Goal: Transaction & Acquisition: Purchase product/service

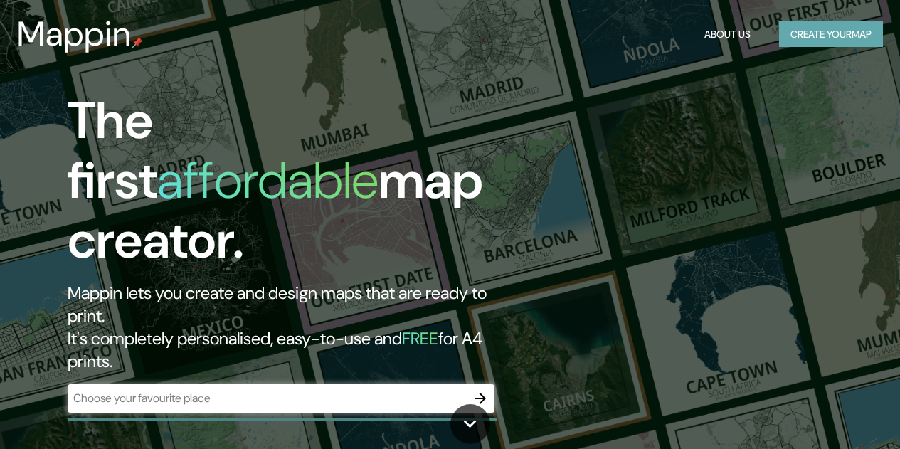
click at [840, 36] on button "Create your map" at bounding box center [831, 34] width 104 height 26
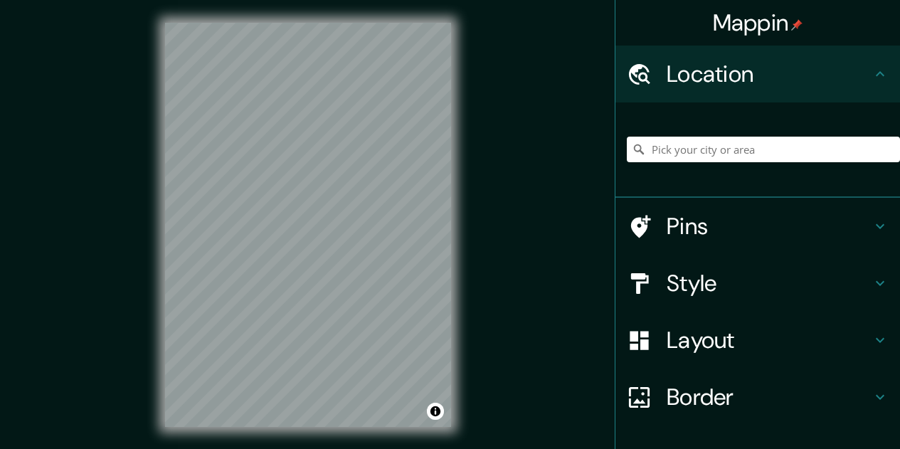
click at [699, 70] on h4 "Location" at bounding box center [769, 74] width 205 height 28
click at [691, 155] on input "Pick your city or area" at bounding box center [763, 150] width 273 height 26
click at [482, 268] on div "Mappin Location Pins Style Layout Border Choose a border. Hint : you can make l…" at bounding box center [450, 236] width 900 height 472
click at [503, 179] on div "Mappin Location Pins Style Layout Border Choose a border. Hint : you can make l…" at bounding box center [450, 236] width 900 height 472
click at [871, 280] on icon at bounding box center [879, 283] width 17 height 17
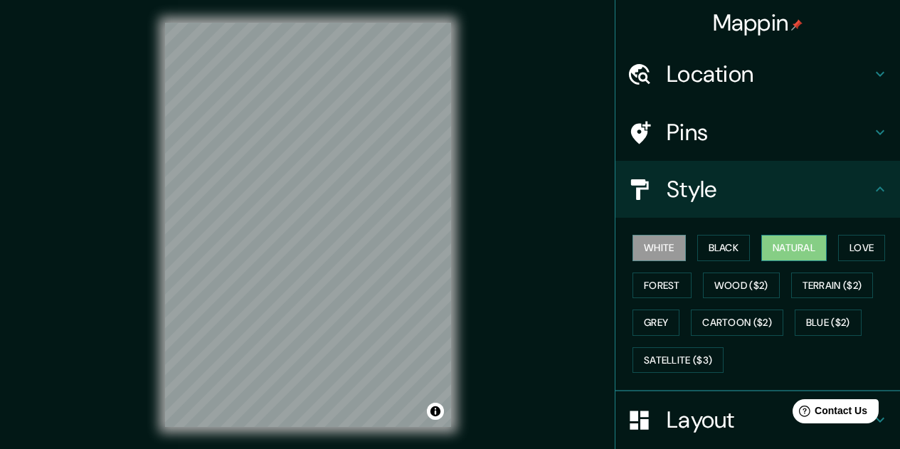
click at [800, 250] on button "Natural" at bounding box center [793, 248] width 65 height 26
click at [864, 245] on button "Love" at bounding box center [861, 248] width 47 height 26
click at [785, 250] on button "Natural" at bounding box center [793, 248] width 65 height 26
click at [656, 282] on button "Forest" at bounding box center [661, 285] width 59 height 26
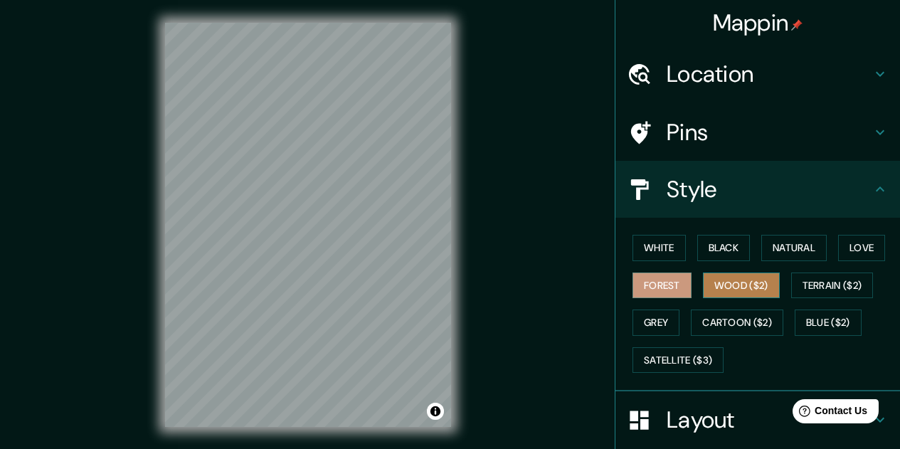
click at [736, 281] on button "Wood ($2)" at bounding box center [741, 285] width 77 height 26
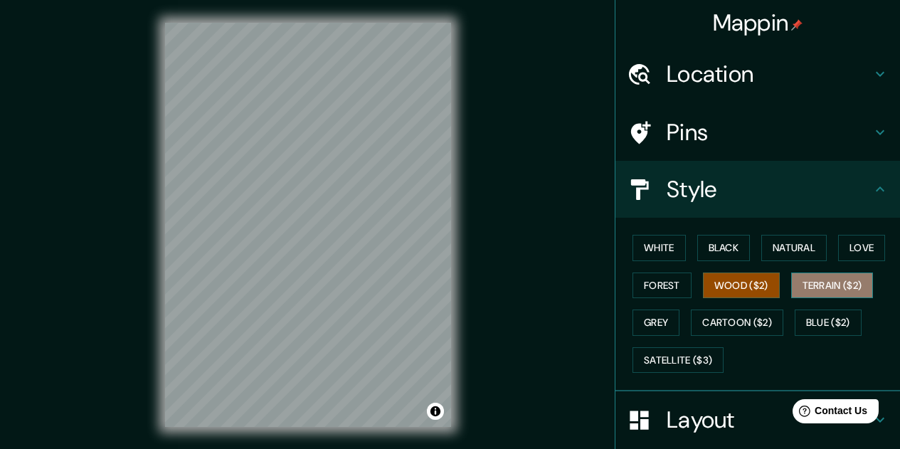
click at [838, 290] on button "Terrain ($2)" at bounding box center [832, 285] width 83 height 26
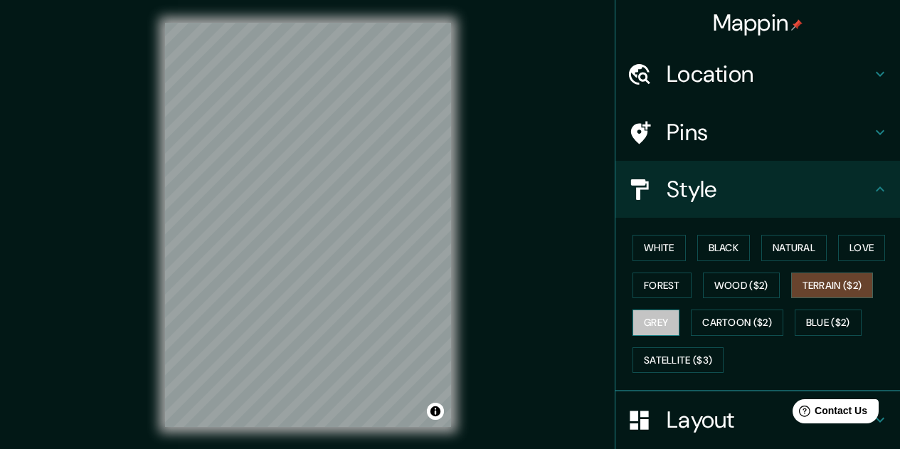
click at [658, 322] on button "Grey" at bounding box center [655, 322] width 47 height 26
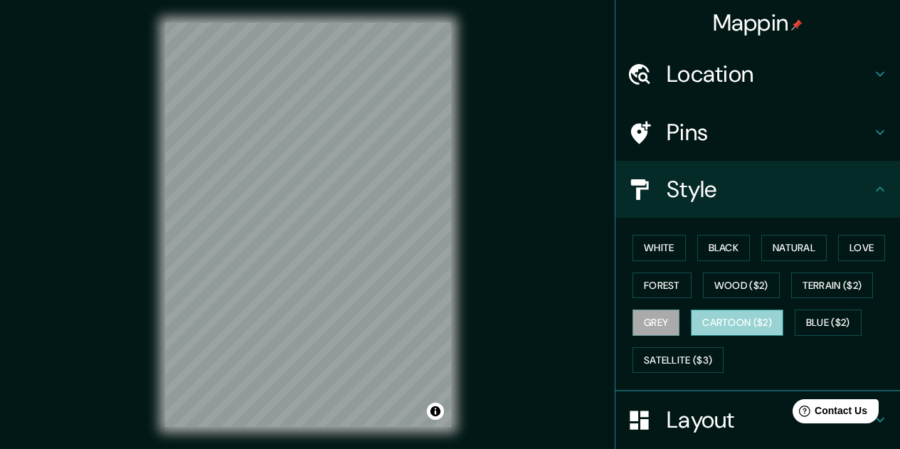
click at [747, 325] on button "Cartoon ($2)" at bounding box center [737, 322] width 92 height 26
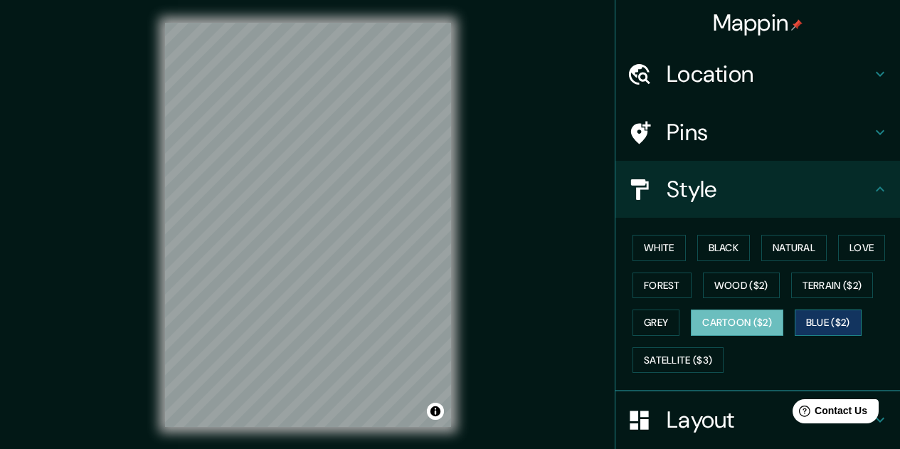
click at [806, 321] on button "Blue ($2)" at bounding box center [828, 322] width 67 height 26
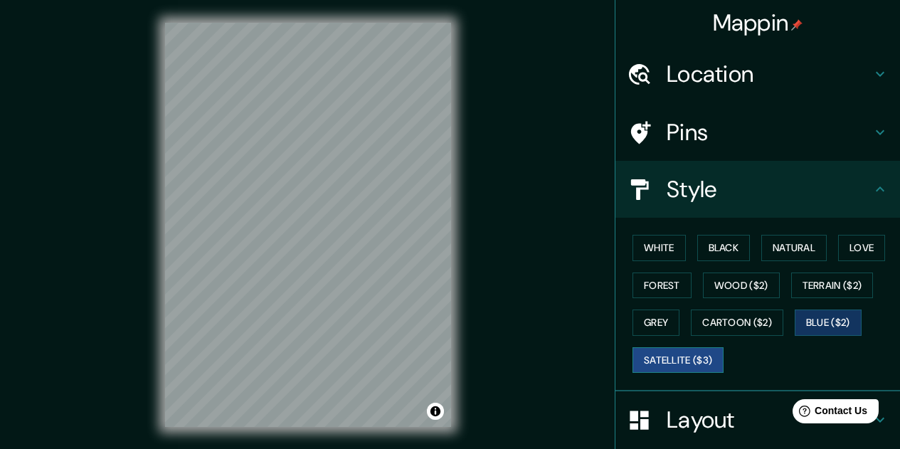
click at [662, 353] on button "Satellite ($3)" at bounding box center [677, 360] width 91 height 26
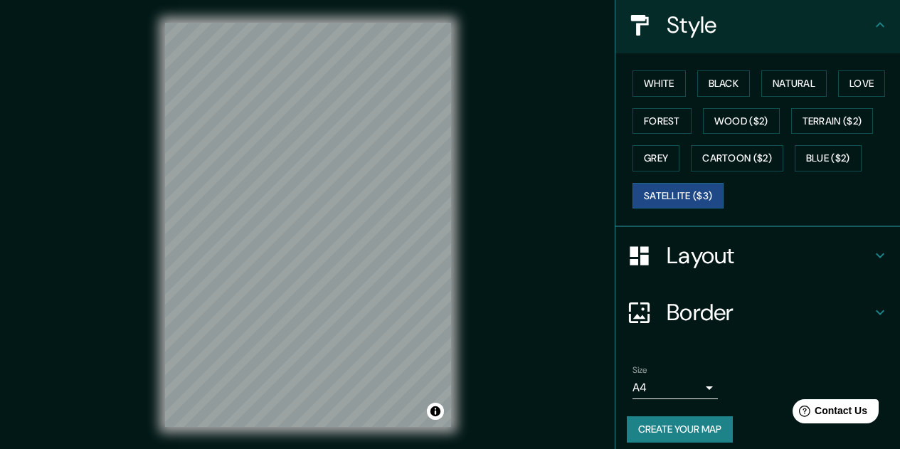
scroll to position [174, 0]
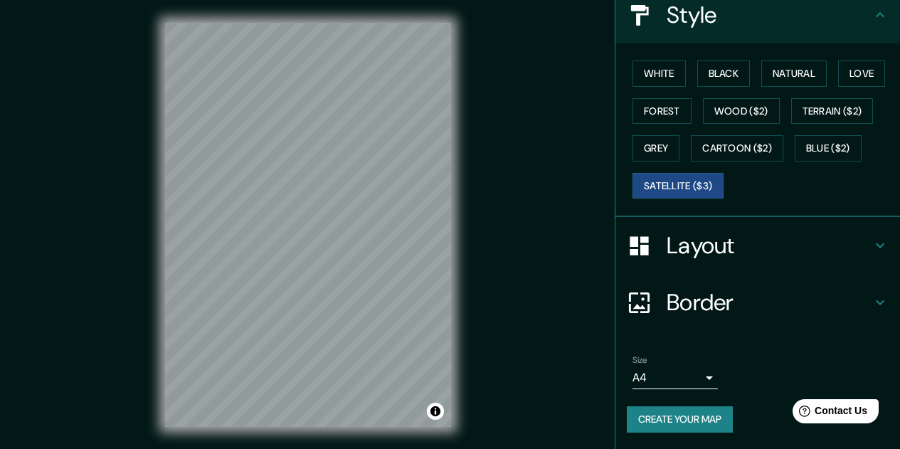
click at [871, 238] on icon at bounding box center [879, 245] width 17 height 17
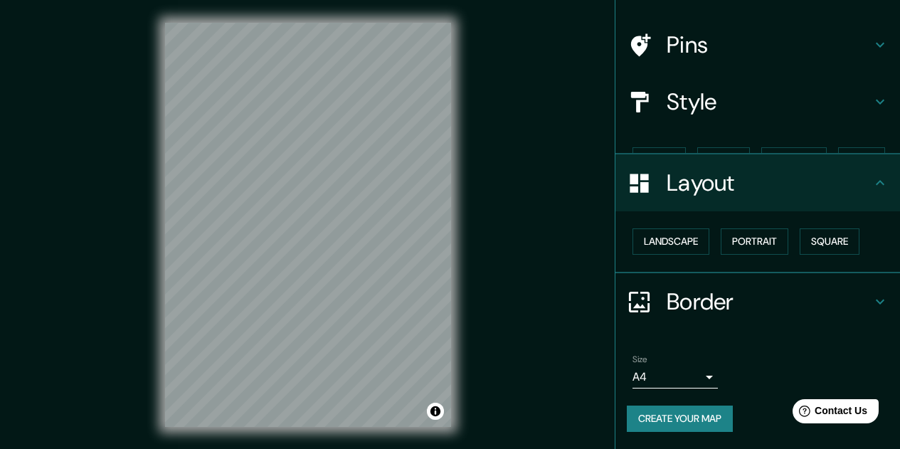
scroll to position [63, 0]
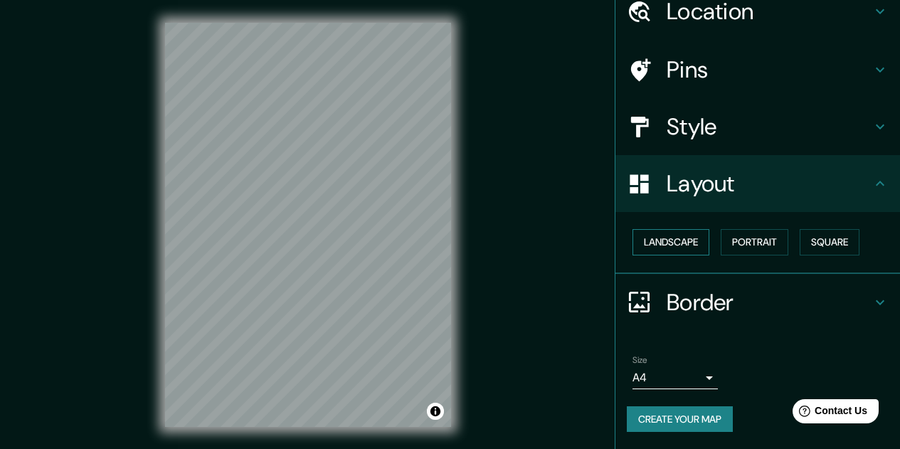
click at [662, 245] on button "Landscape" at bounding box center [670, 242] width 77 height 26
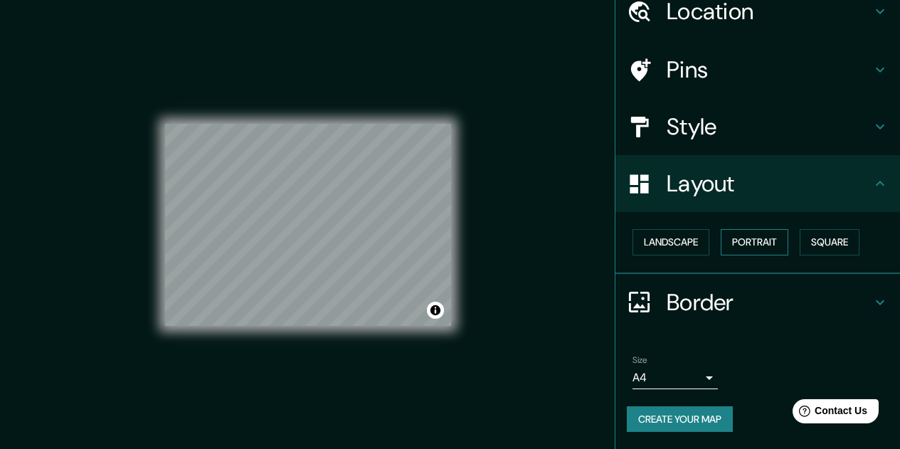
click at [741, 245] on button "Portrait" at bounding box center [755, 242] width 68 height 26
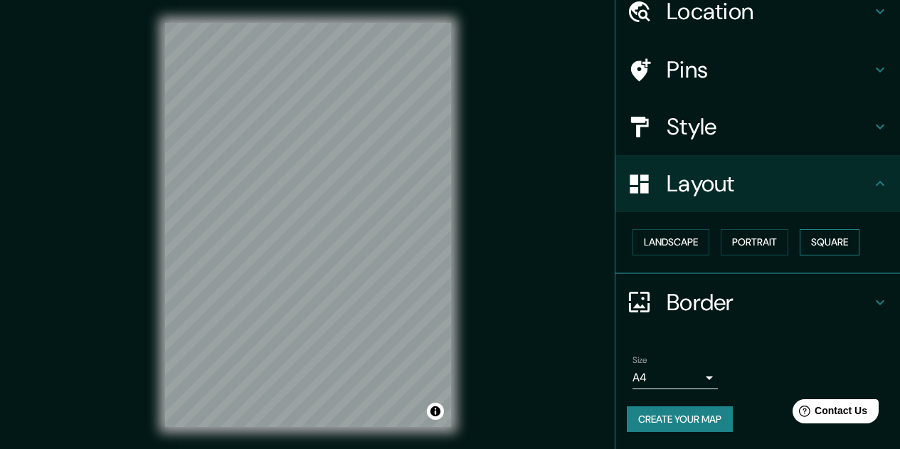
click at [823, 245] on button "Square" at bounding box center [830, 242] width 60 height 26
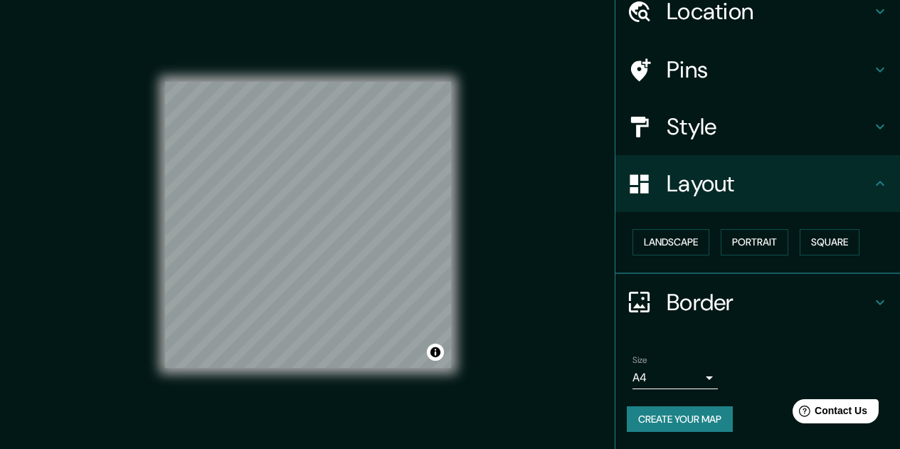
scroll to position [0, 0]
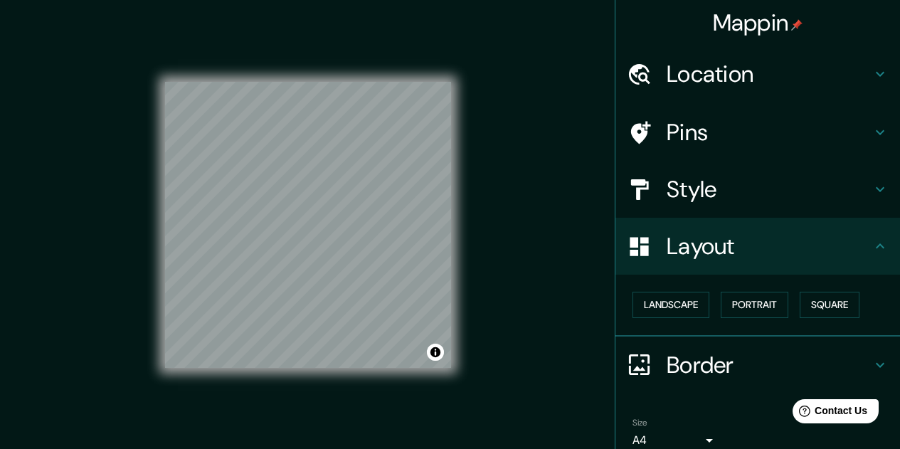
click at [551, 78] on div "Mappin Location Pins Style Layout Landscape Portrait Square Border Choose a bor…" at bounding box center [450, 236] width 900 height 472
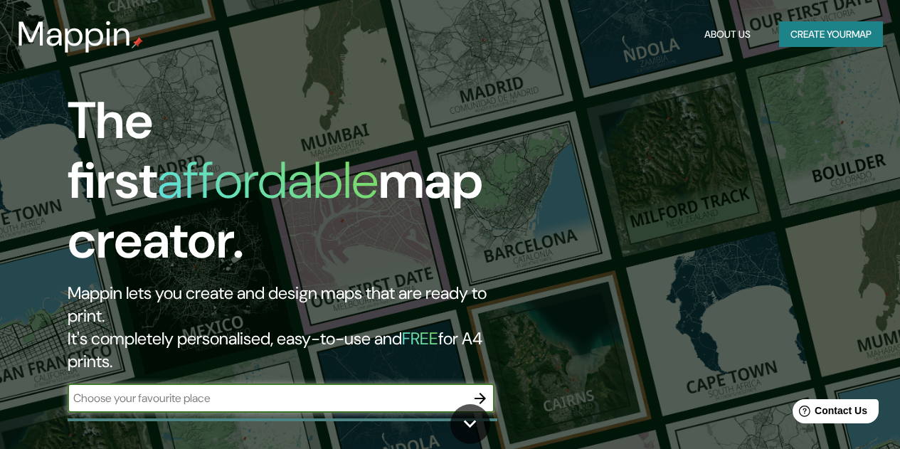
click at [262, 390] on input "text" at bounding box center [267, 398] width 398 height 16
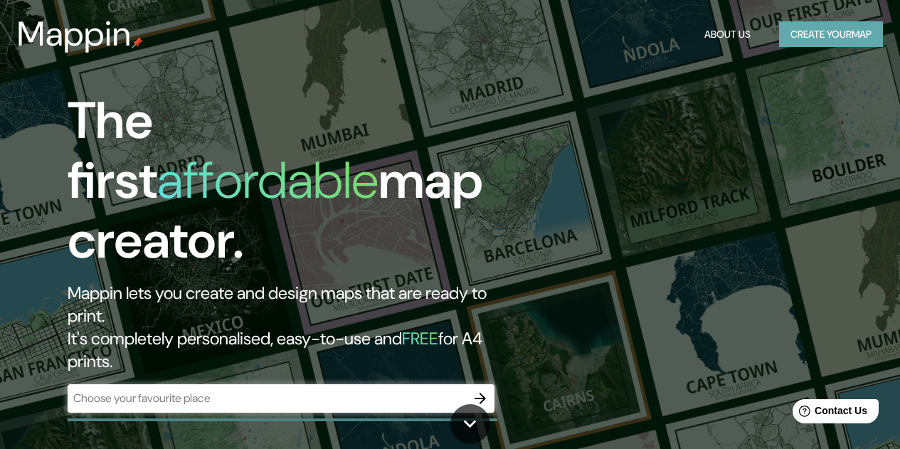
click at [840, 38] on button "Create your map" at bounding box center [831, 34] width 104 height 26
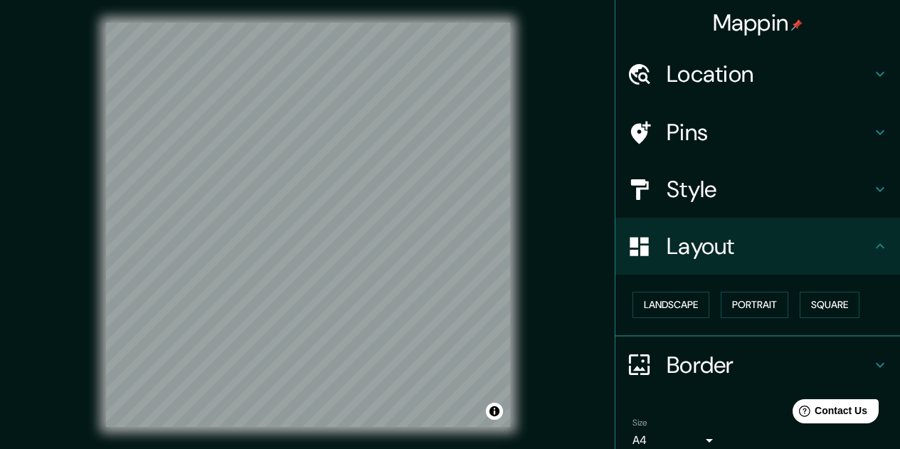
click at [765, 68] on h4 "Location" at bounding box center [769, 74] width 205 height 28
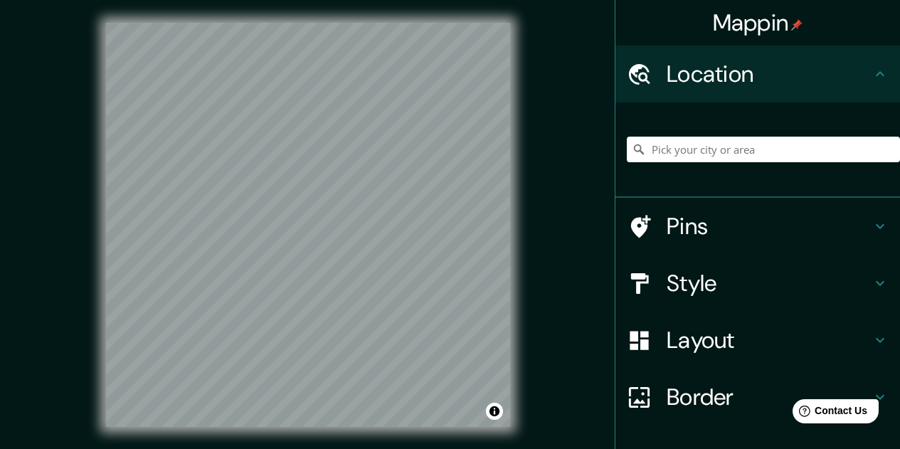
click at [765, 68] on h4 "Location" at bounding box center [769, 74] width 205 height 28
click at [871, 220] on icon at bounding box center [879, 226] width 17 height 17
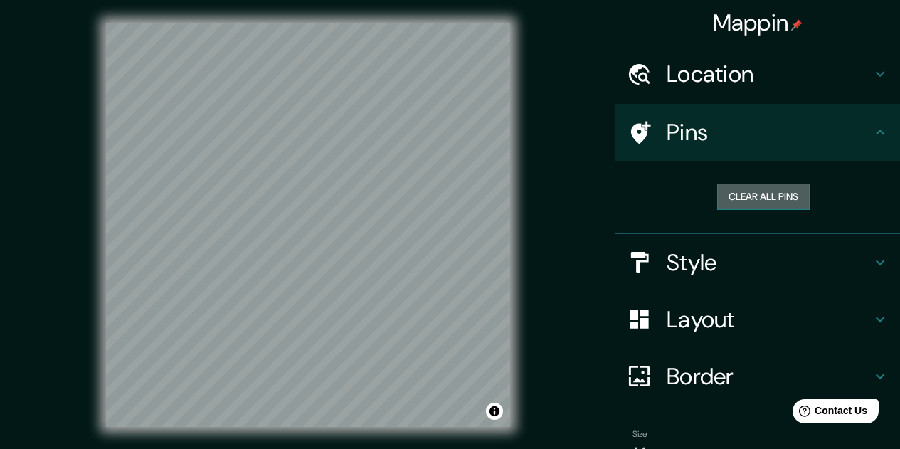
click at [765, 206] on button "Clear all pins" at bounding box center [763, 197] width 92 height 26
click at [723, 197] on button "Clear all pins" at bounding box center [763, 197] width 92 height 26
click at [814, 251] on h4 "Style" at bounding box center [769, 262] width 205 height 28
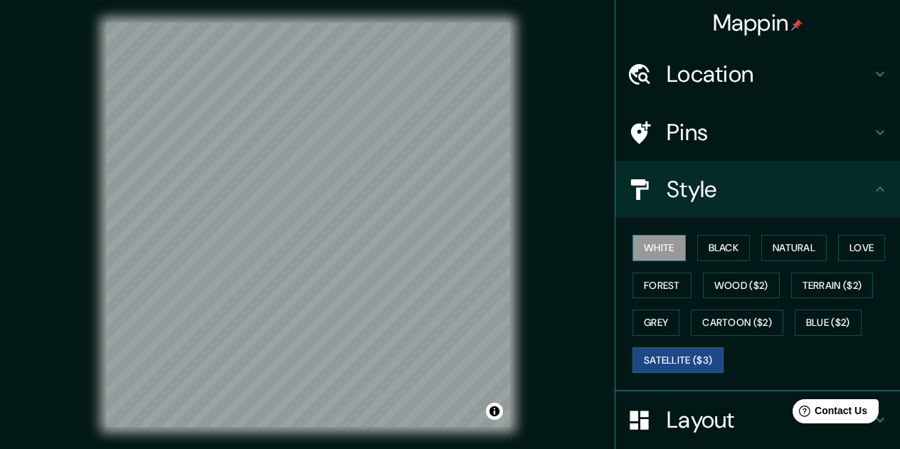
click at [654, 257] on button "White" at bounding box center [658, 248] width 53 height 26
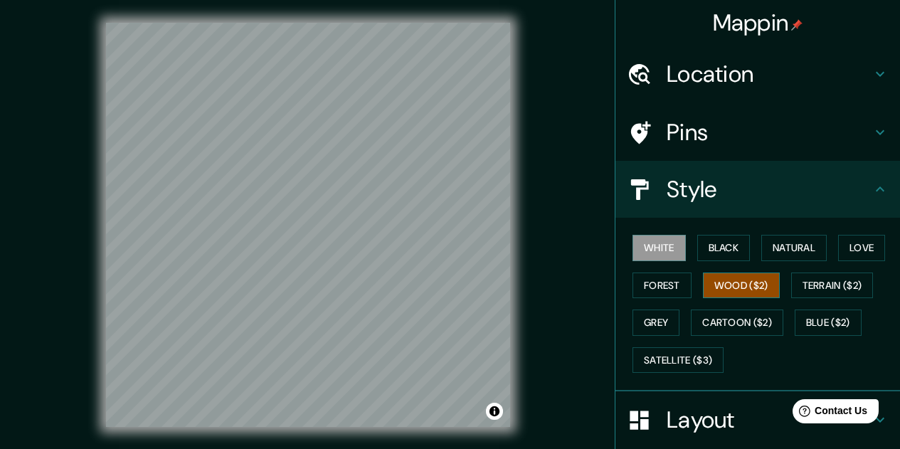
click at [752, 295] on button "Wood ($2)" at bounding box center [741, 285] width 77 height 26
click at [558, 252] on div "Mappin Location Pins Style White Black Natural Love Forest Wood ($2) Terrain ($…" at bounding box center [450, 236] width 900 height 472
